Goal: Find contact information: Find contact information

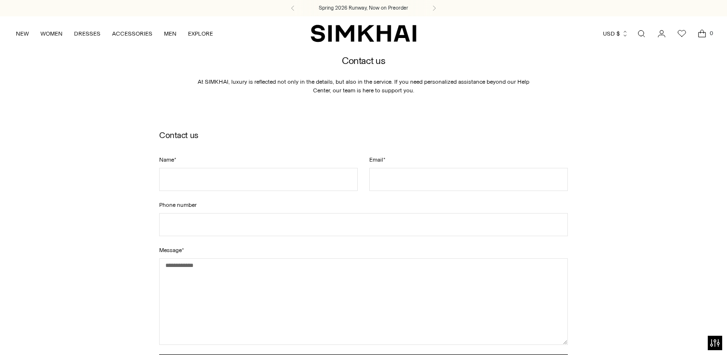
scroll to position [249, 0]
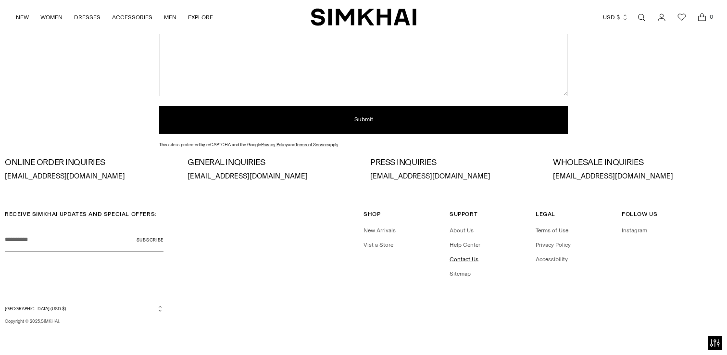
click at [469, 255] on li "Contact Us" at bounding box center [488, 259] width 79 height 9
click at [469, 259] on link "Contact Us" at bounding box center [463, 259] width 29 height 7
